Goal: Task Accomplishment & Management: Manage account settings

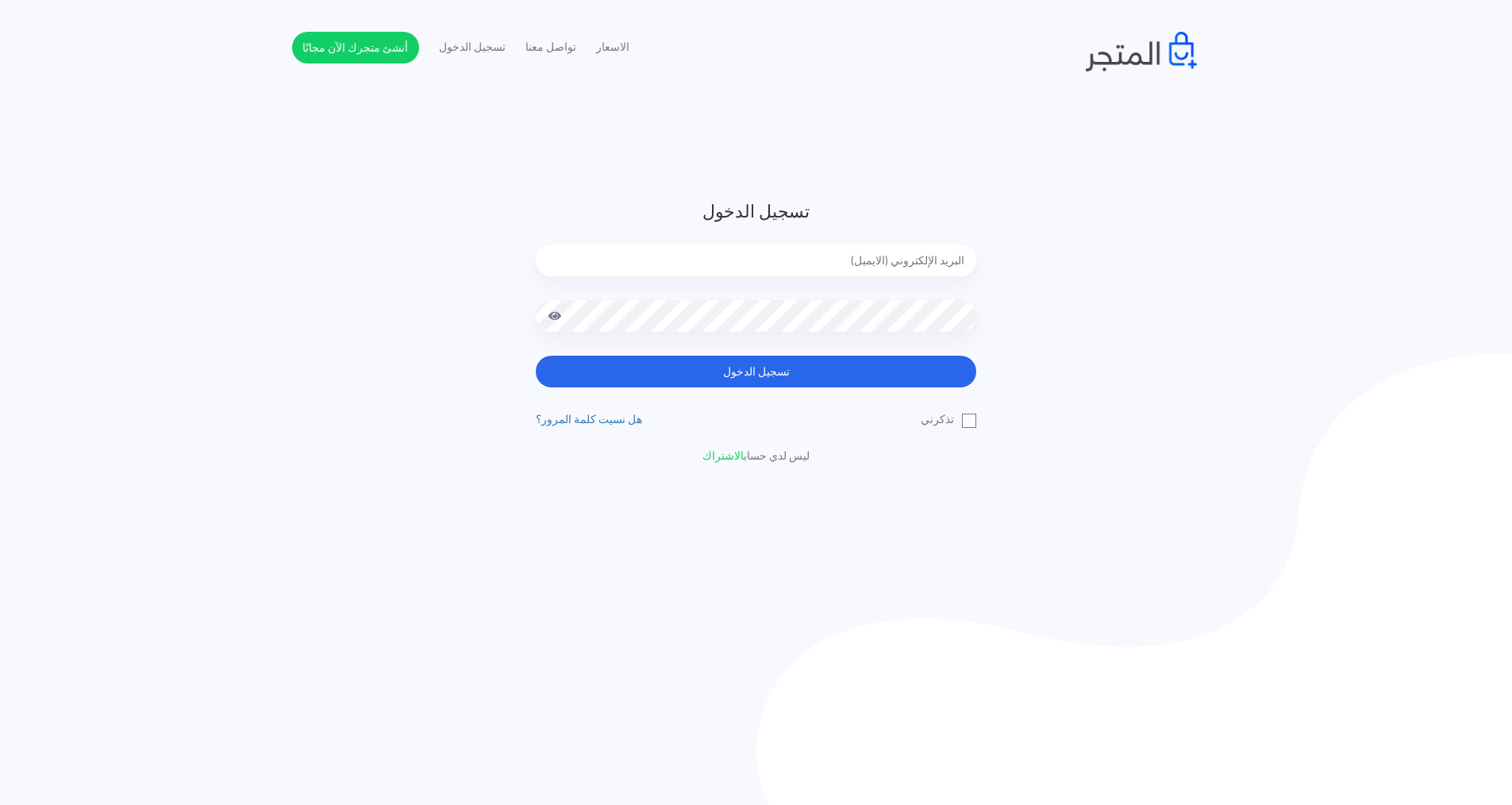
type input "[EMAIL_ADDRESS][DOMAIN_NAME]"
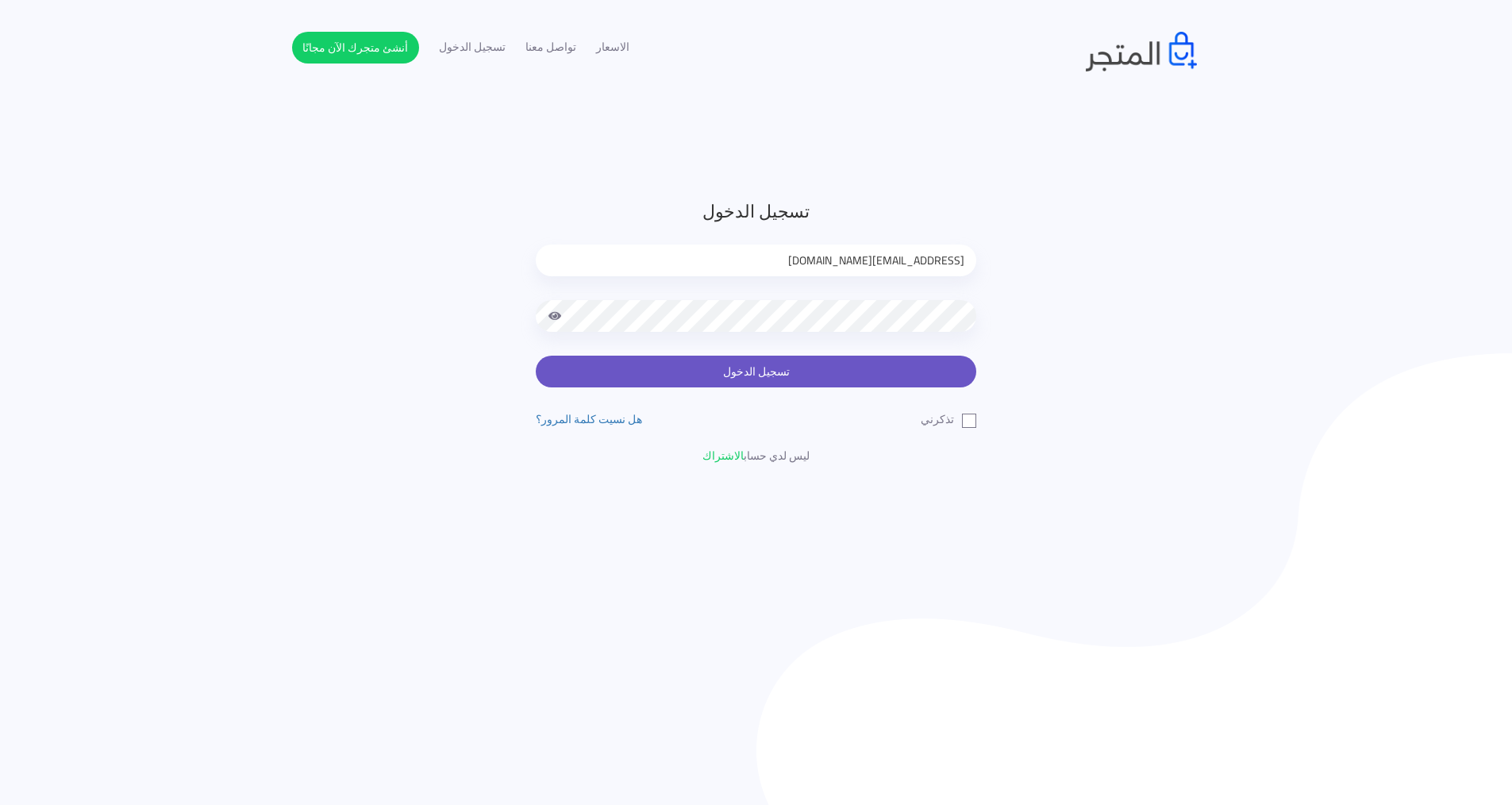
click at [792, 380] on button "تسجيل الدخول" at bounding box center [756, 371] width 440 height 31
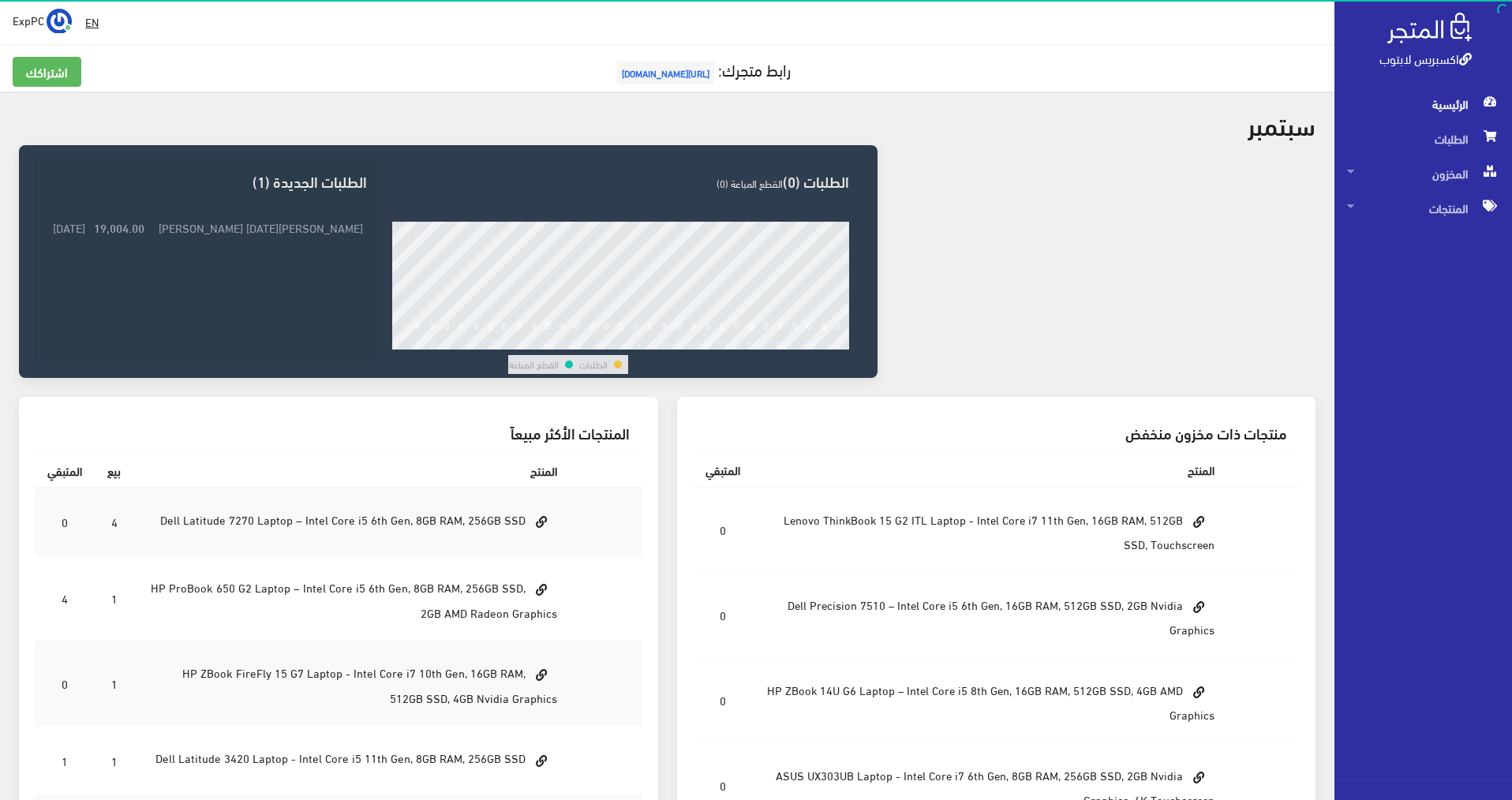
scroll to position [79, 0]
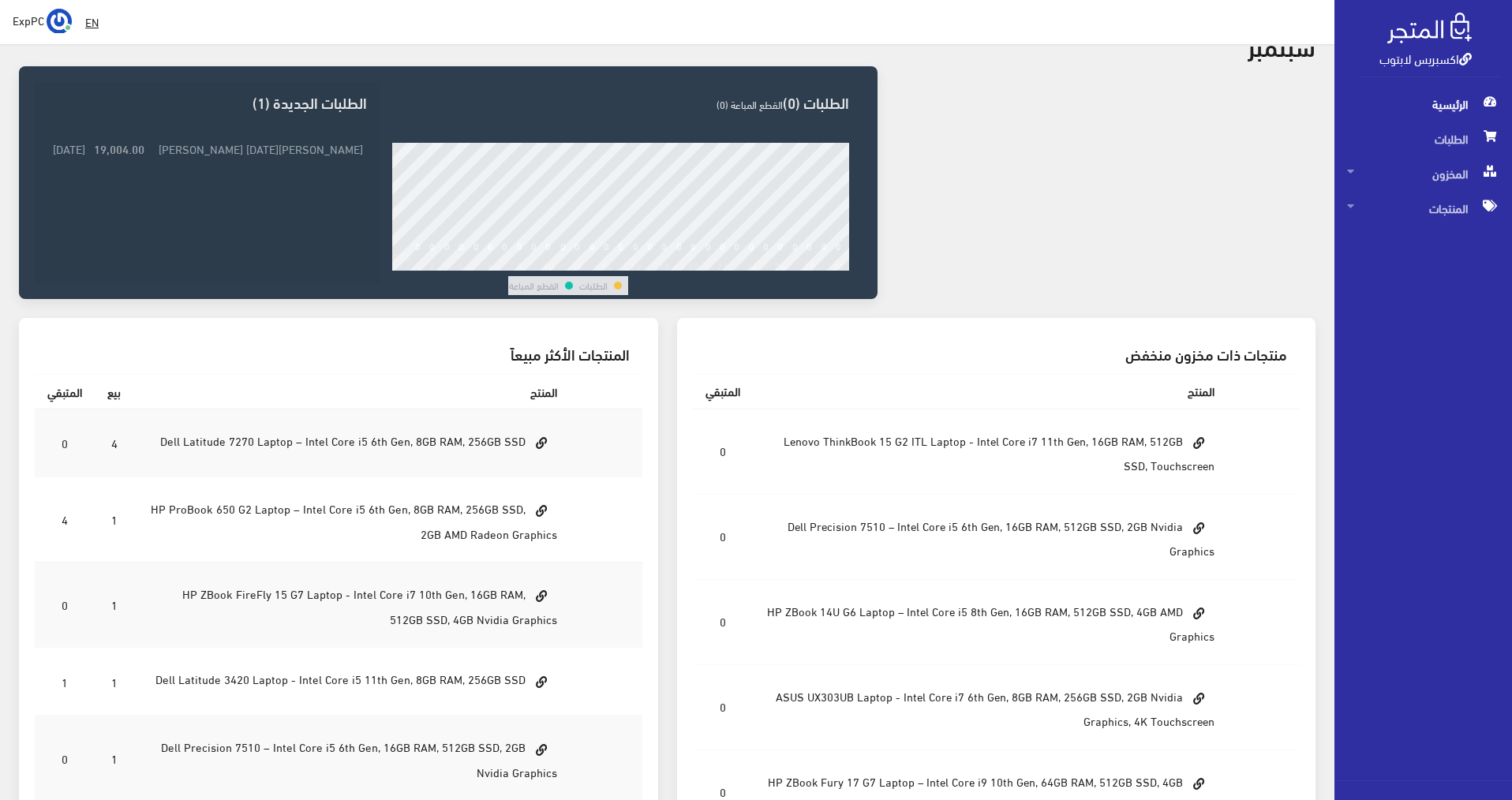
click at [1233, 571] on tr "Dell Precision 7510 – Intel Core i5 6th Gen, 16GB RAM, 512GB SSD, 2GB Nvidia Gr…" at bounding box center [997, 536] width 608 height 85
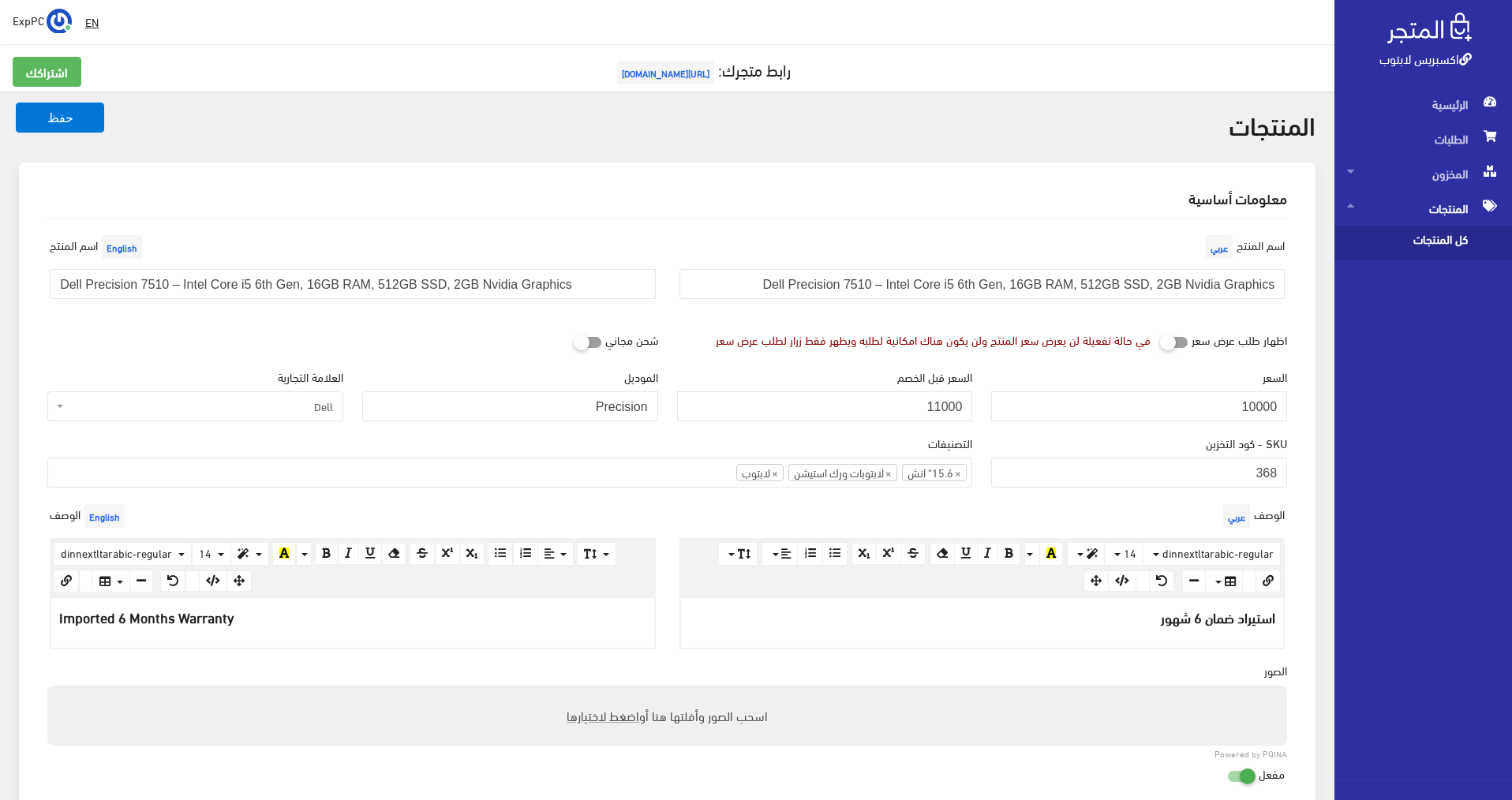
click at [1451, 244] on span "كل المنتجات" at bounding box center [1406, 242] width 120 height 35
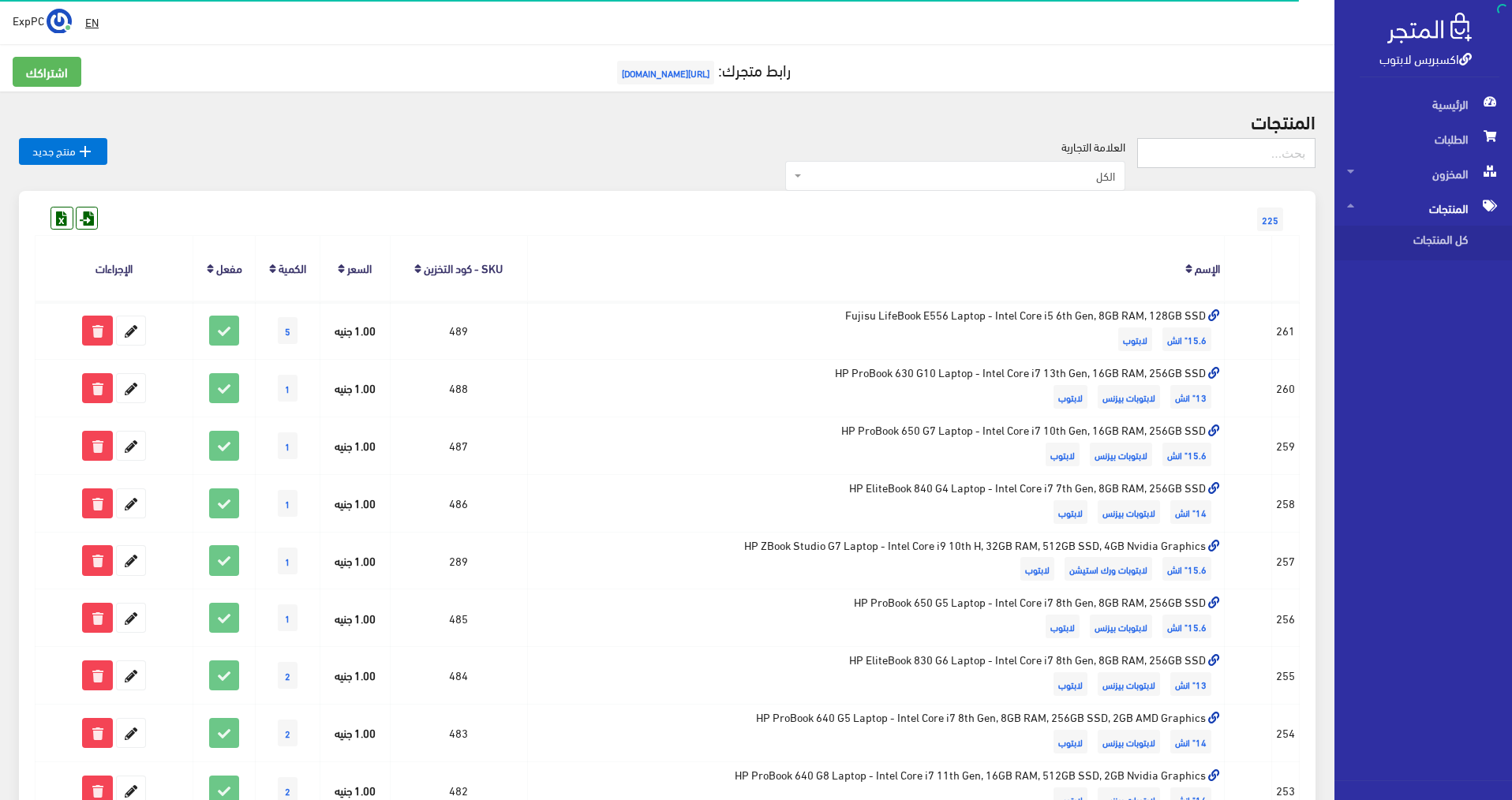
click at [1221, 150] on input "text" at bounding box center [1226, 153] width 178 height 30
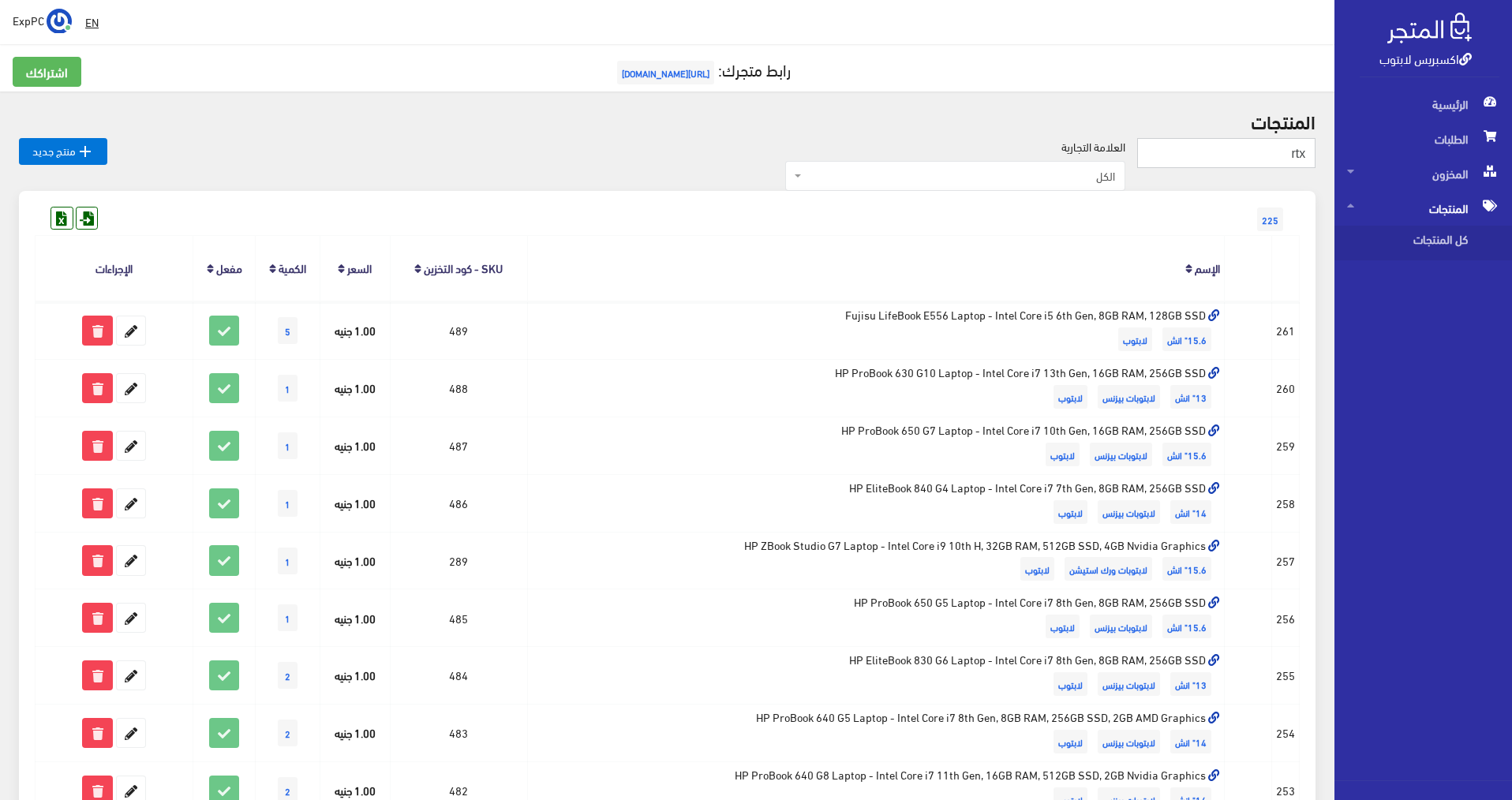
type input "rtx"
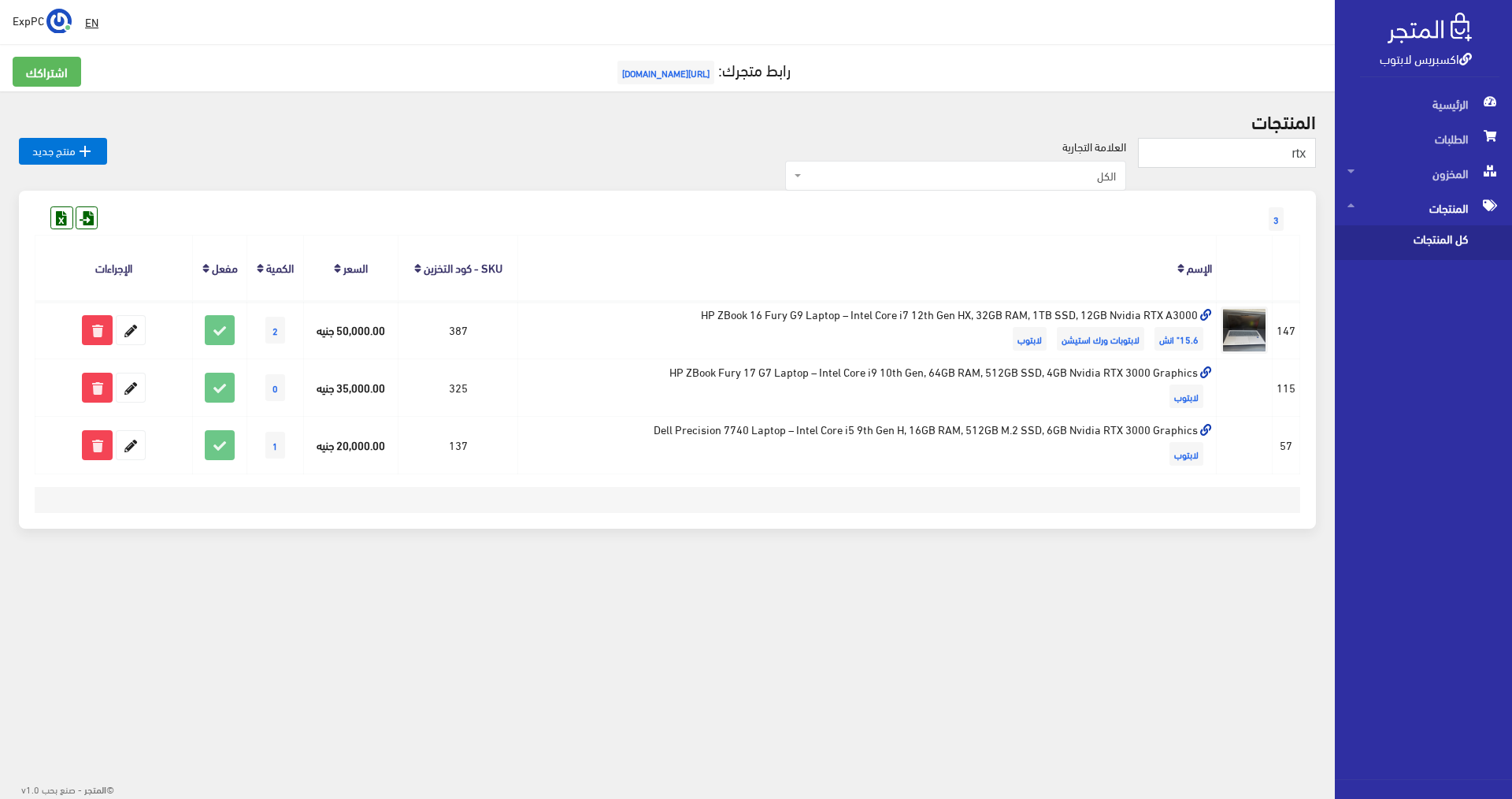
drag, startPoint x: 648, startPoint y: 26, endPoint x: 514, endPoint y: 43, distance: 135.1
click at [514, 43] on div " EN ExpPC اشتراكي" at bounding box center [667, 22] width 1335 height 44
drag, startPoint x: 575, startPoint y: 13, endPoint x: 431, endPoint y: 64, distance: 152.8
click at [431, 64] on div " EN ExpPC اشتراكي تسجيل الخروج 3" at bounding box center [667, 308] width 1335 height 617
